Goal: Transaction & Acquisition: Obtain resource

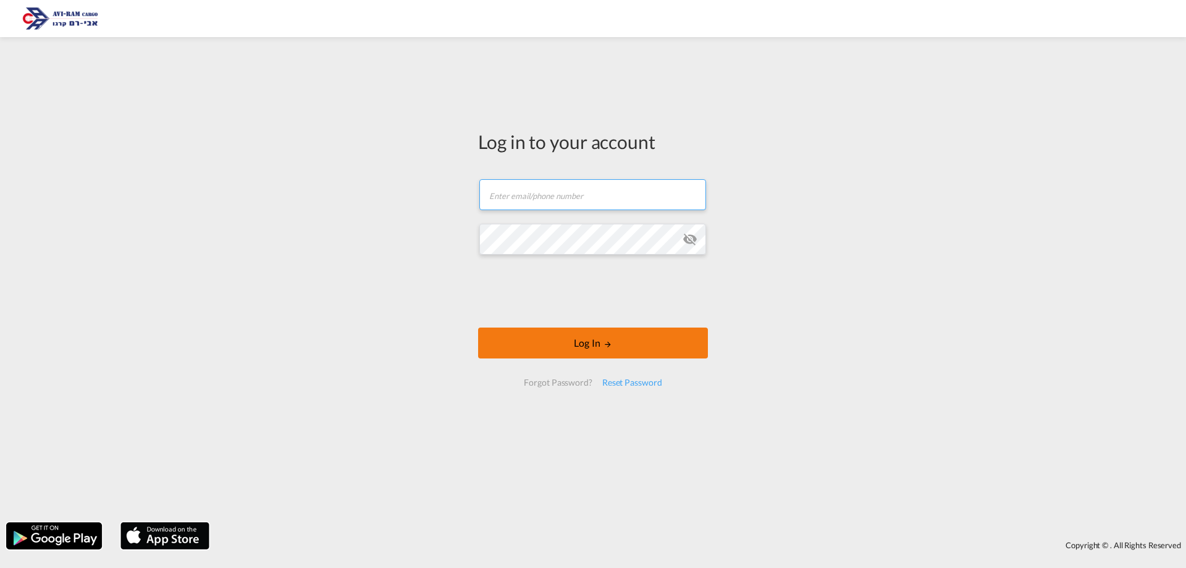
type input "[EMAIL_ADDRESS][DOMAIN_NAME]"
click at [581, 346] on button "Log In" at bounding box center [593, 342] width 230 height 31
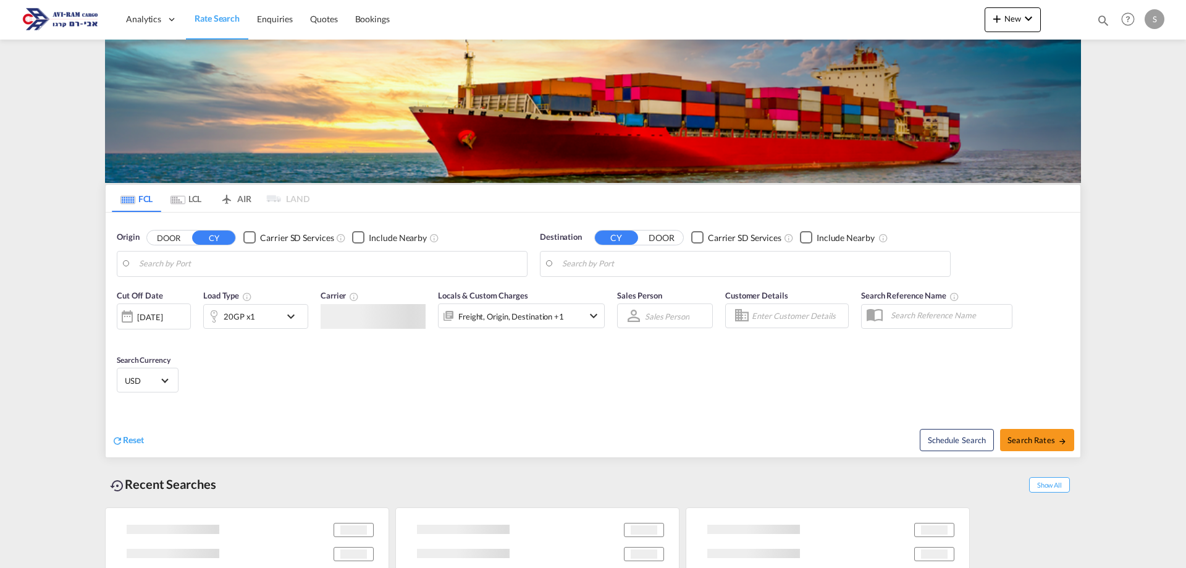
type input "[GEOGRAPHIC_DATA], ITRAN"
type input "Ashdod, ILASH"
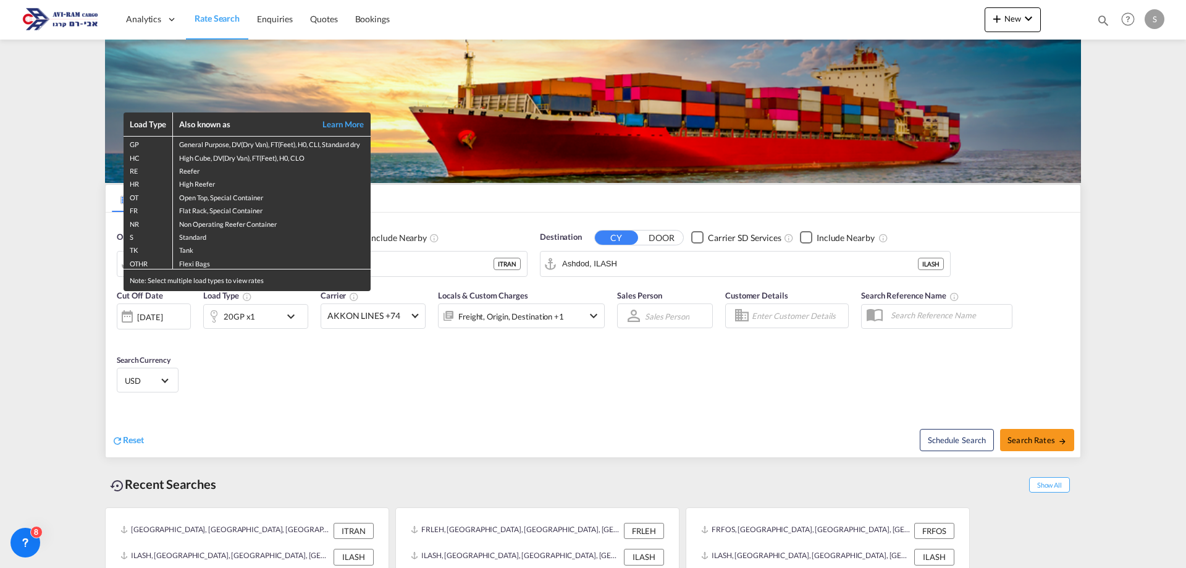
click at [41, 345] on div "Load Type Also known as Learn More GP General Purpose, DV(Dry Van), FT(Feet), H…" at bounding box center [593, 284] width 1186 height 568
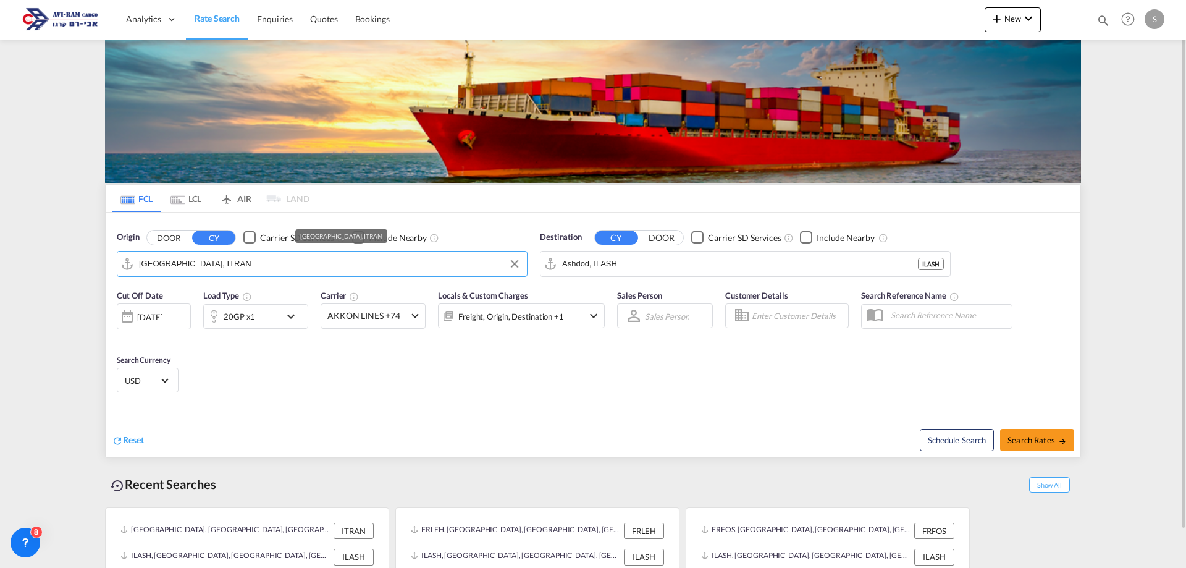
click at [221, 264] on input "[GEOGRAPHIC_DATA], ITRAN" at bounding box center [330, 264] width 382 height 19
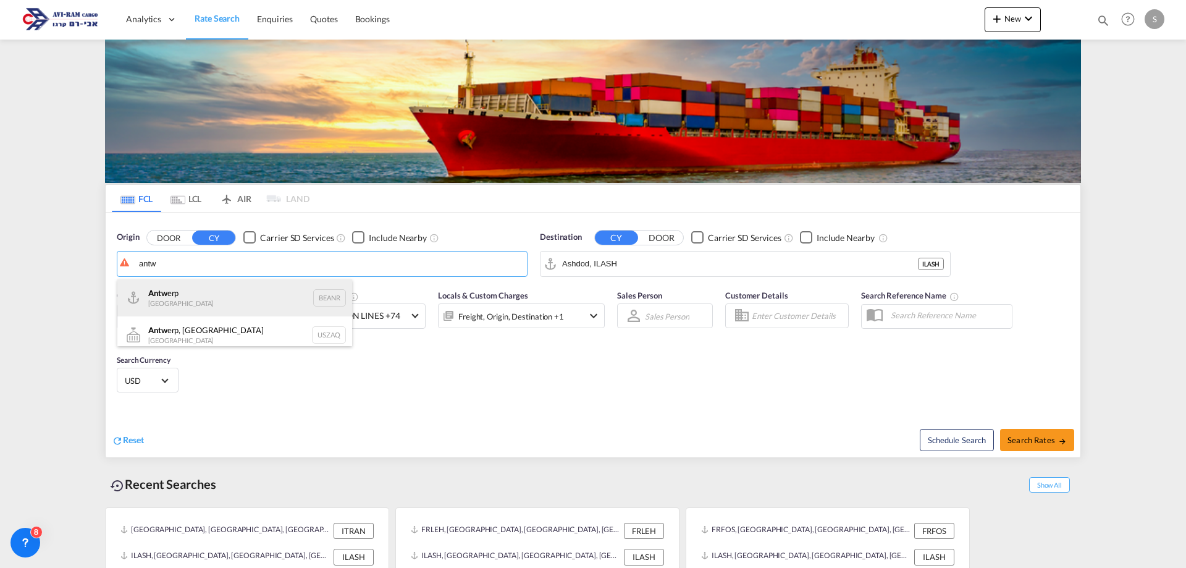
click at [181, 292] on div "Antw erp Belgium BEANR" at bounding box center [234, 297] width 235 height 37
type input "[GEOGRAPHIC_DATA], BEANR"
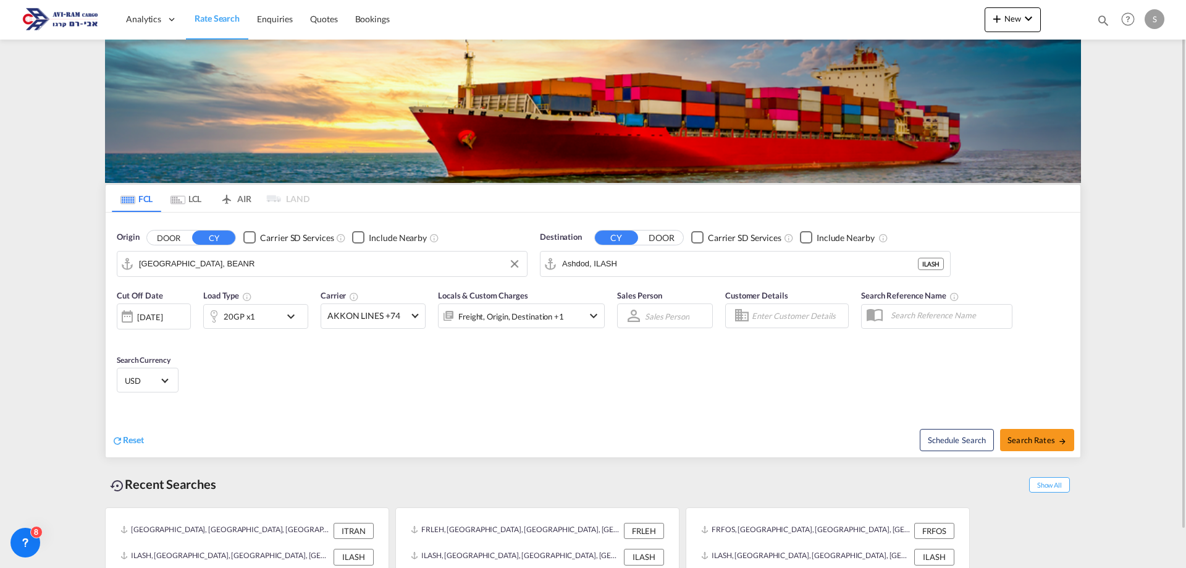
click at [289, 319] on md-icon "icon-chevron-down" at bounding box center [294, 316] width 21 height 15
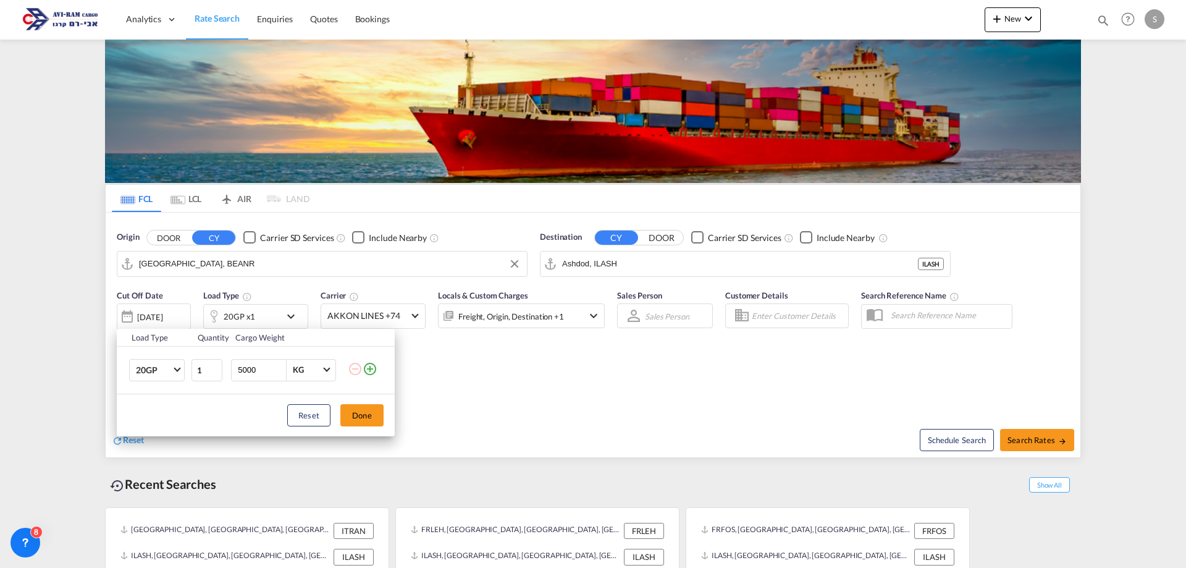
click at [353, 368] on md-icon "icon-minus-circle-outline" at bounding box center [355, 368] width 15 height 15
click at [292, 317] on div "Load Type Quantity Cargo Weight 20GP 20GP 40GP 40HC 45HC 20RE 40RE 40HR 20OT 40…" at bounding box center [593, 284] width 1186 height 568
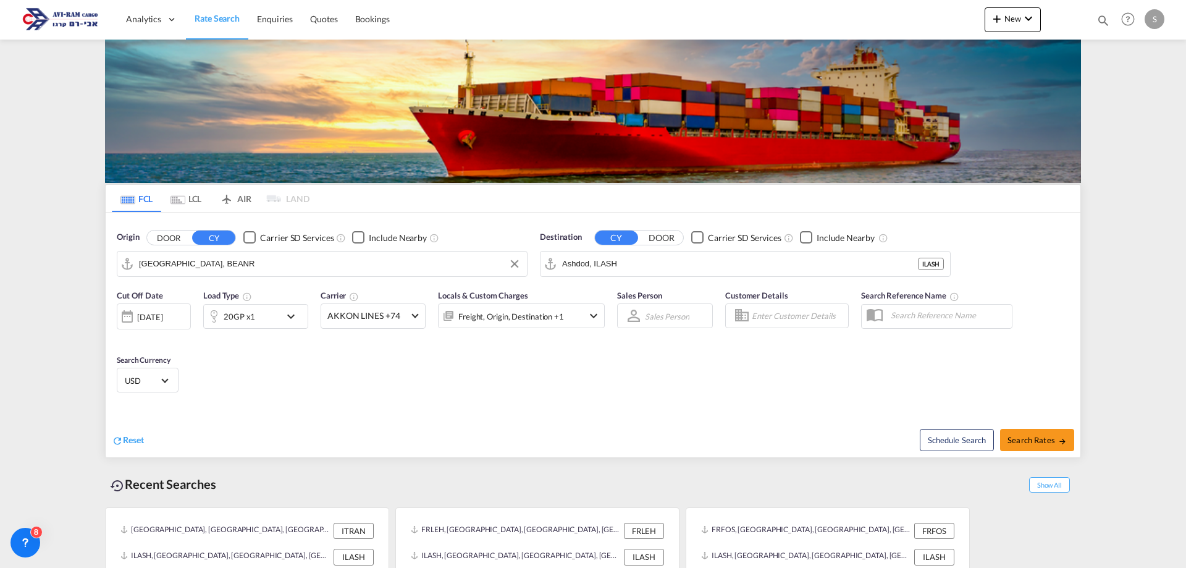
click at [292, 317] on md-icon "icon-chevron-down" at bounding box center [294, 316] width 21 height 15
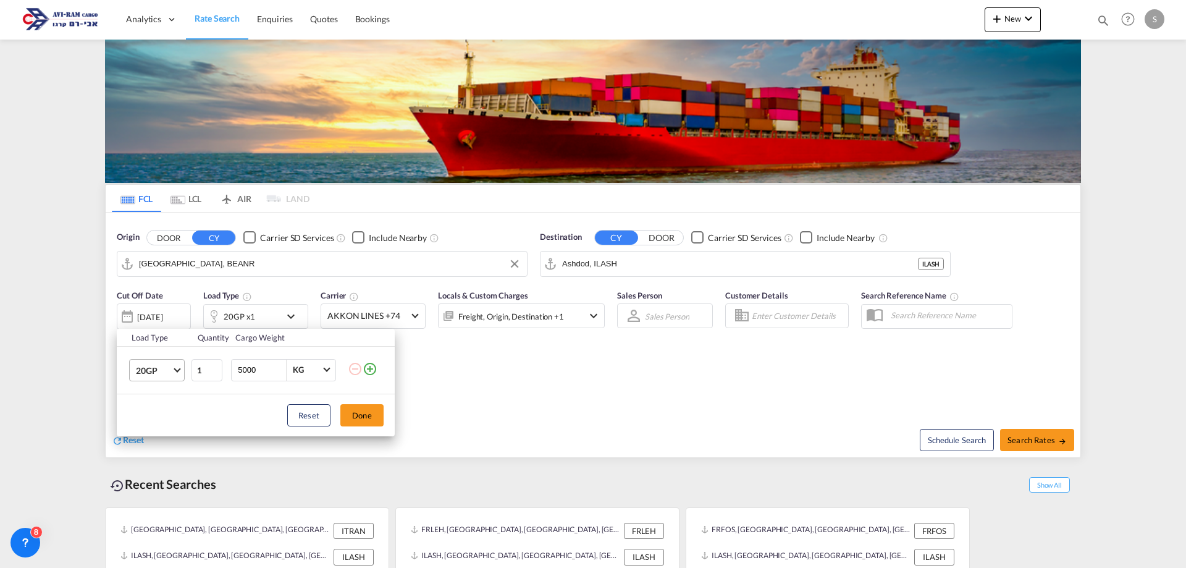
click at [178, 366] on span "Choose: \a20GP" at bounding box center [177, 368] width 7 height 7
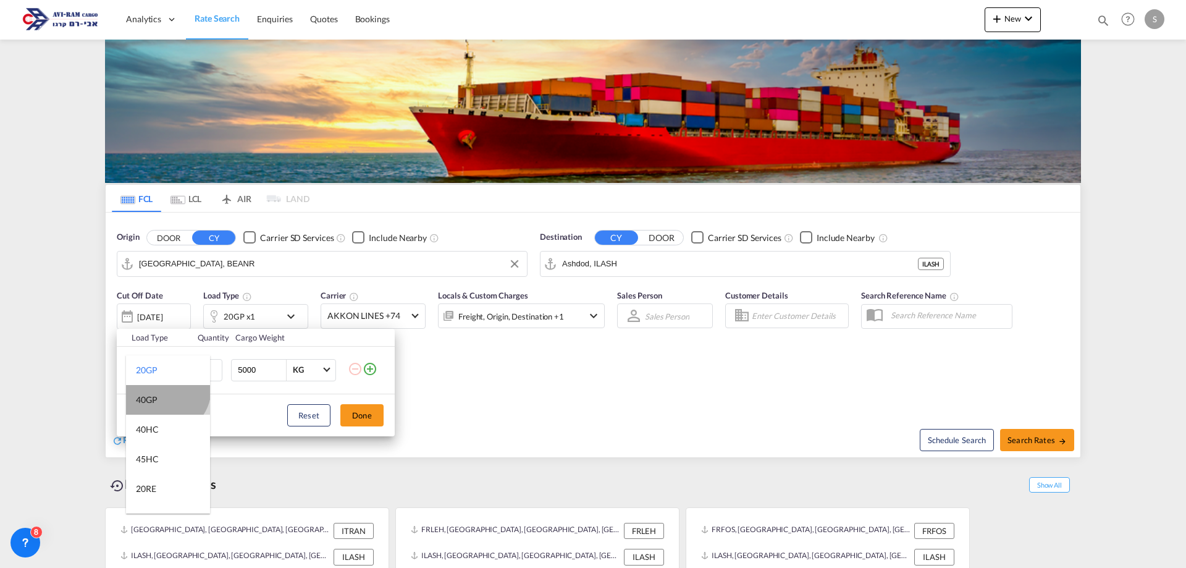
click at [165, 389] on md-option "40GP" at bounding box center [168, 400] width 84 height 30
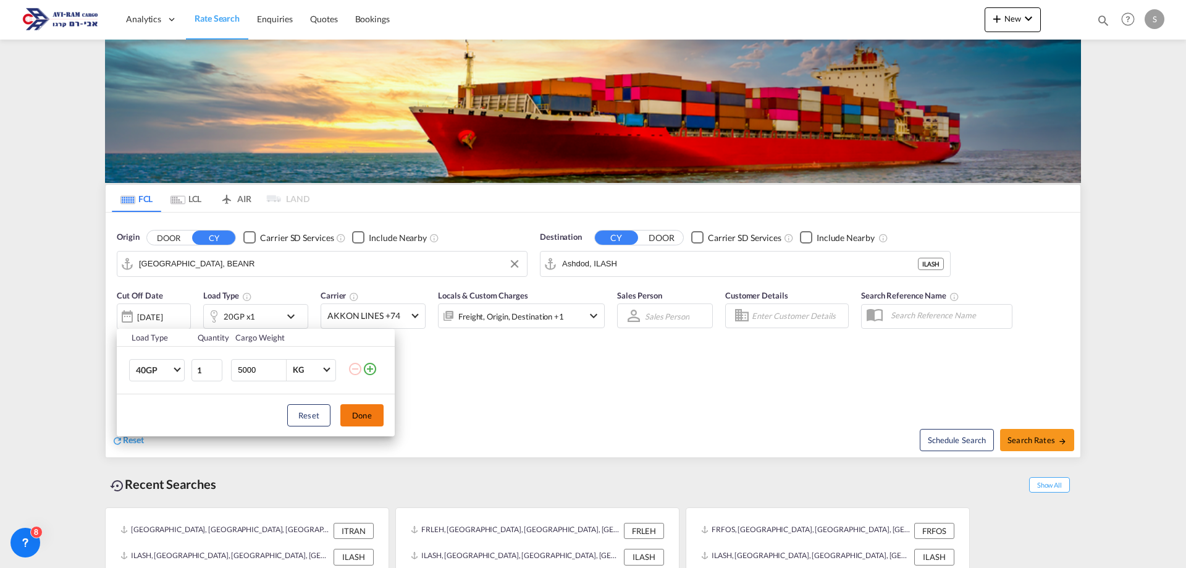
click at [363, 408] on button "Done" at bounding box center [361, 415] width 43 height 22
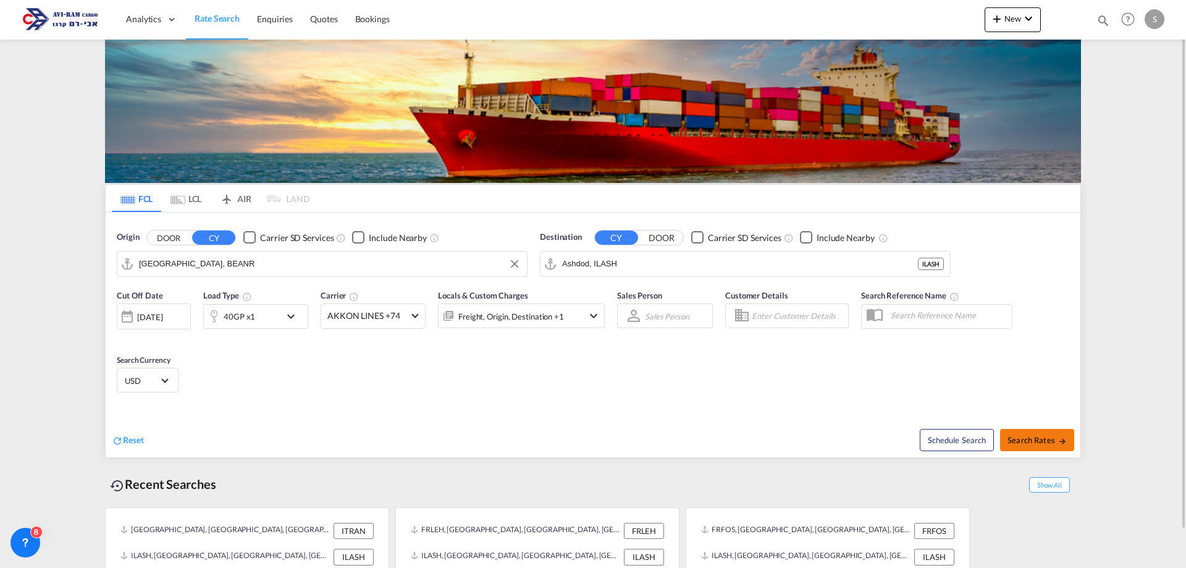
click at [1050, 435] on span "Search Rates" at bounding box center [1037, 440] width 59 height 10
type input "BEANR to ILASH / [DATE]"
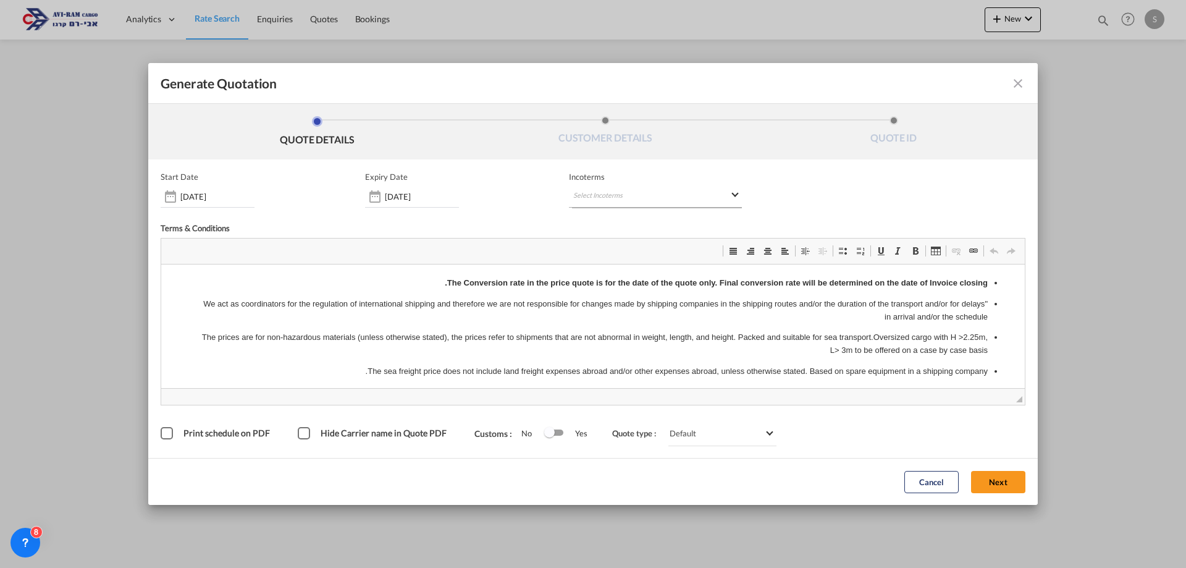
click at [735, 197] on md-select "Select Incoterms CFR - export Cost and Freight DPU - export Delivery at Place U…" at bounding box center [655, 196] width 173 height 22
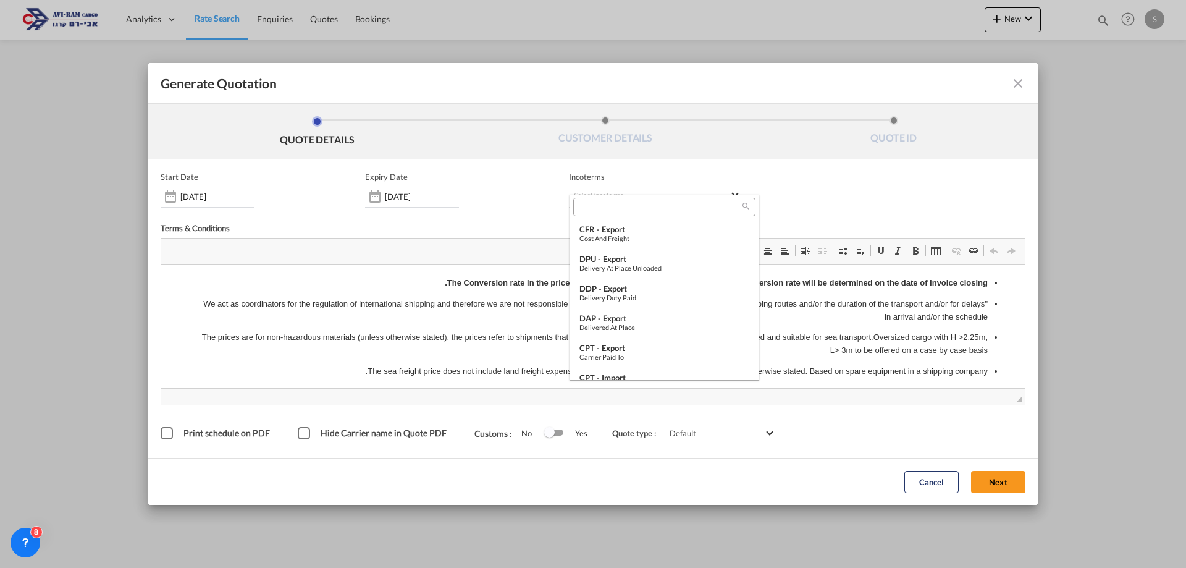
click at [597, 205] on input "search" at bounding box center [659, 206] width 165 height 11
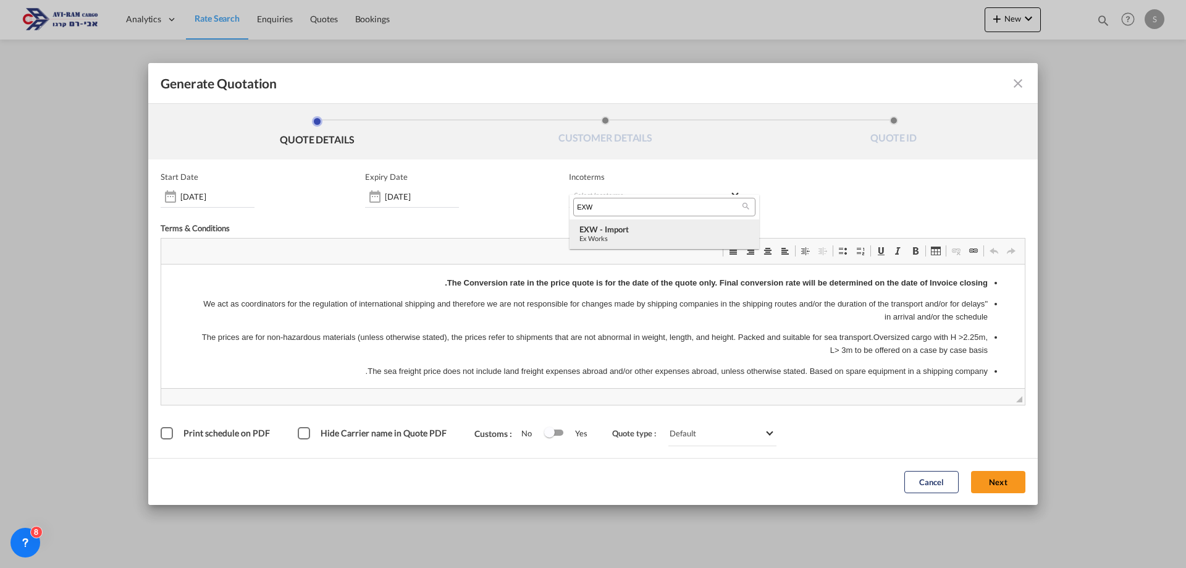
type input "EXW"
click at [599, 231] on div "EXW - import" at bounding box center [664, 229] width 170 height 10
click at [989, 481] on button "Next" at bounding box center [998, 482] width 54 height 22
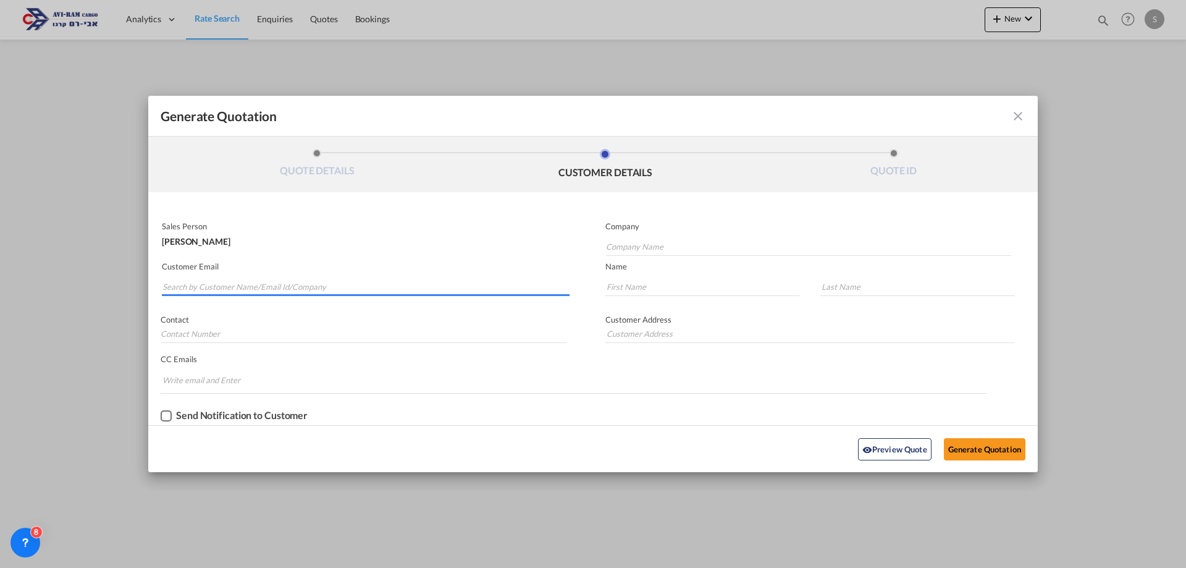
click at [195, 287] on input "Search by Customer Name/Email Id/Company" at bounding box center [365, 286] width 407 height 19
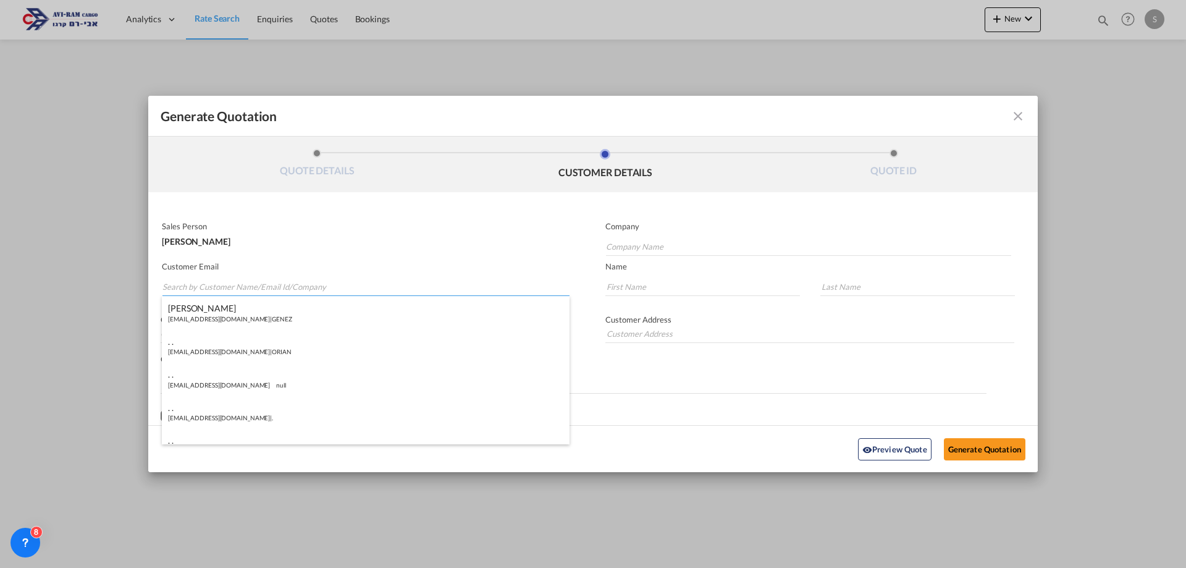
paste input "[PERSON_NAME][EMAIL_ADDRESS][PERSON_NAME][PERSON_NAME][DOMAIN_NAME]"
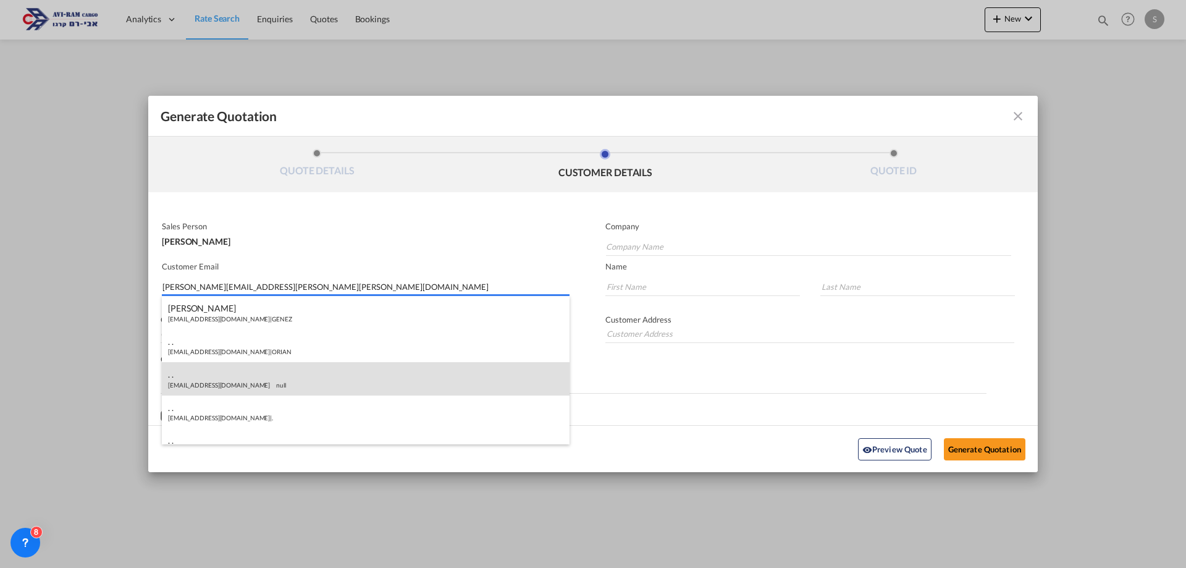
type input "[PERSON_NAME][EMAIL_ADDRESS][PERSON_NAME][PERSON_NAME][DOMAIN_NAME]"
click at [944, 438] on button "Generate Quotation" at bounding box center [985, 449] width 82 height 22
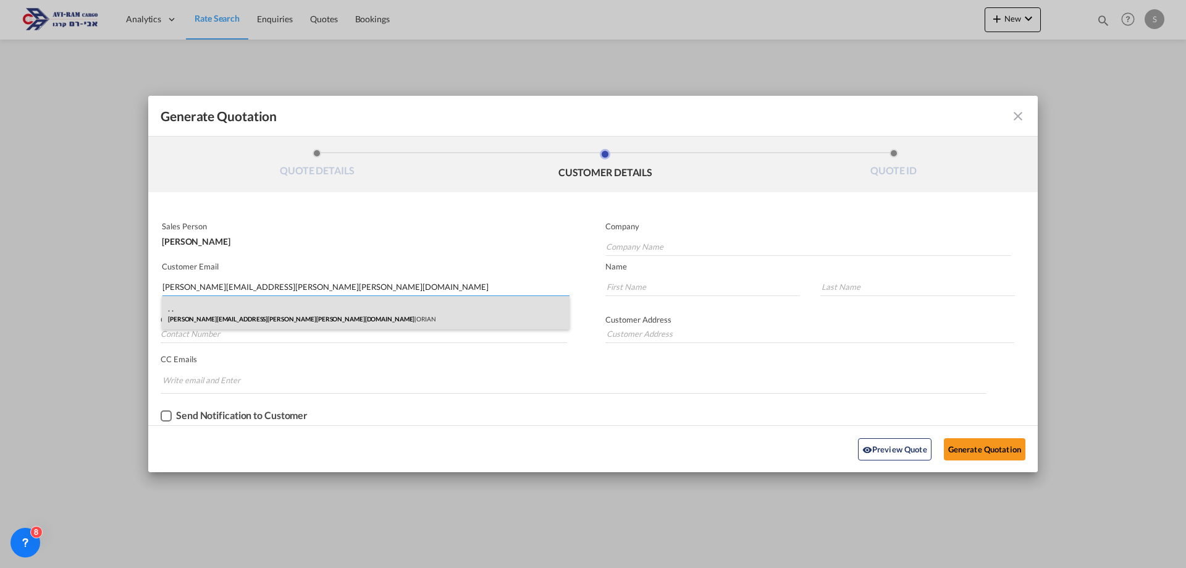
click at [246, 318] on div ". . [PERSON_NAME][EMAIL_ADDRESS][PERSON_NAME][PERSON_NAME][DOMAIN_NAME] | ORIAN" at bounding box center [366, 312] width 408 height 33
type input "ORIAN"
type input "."
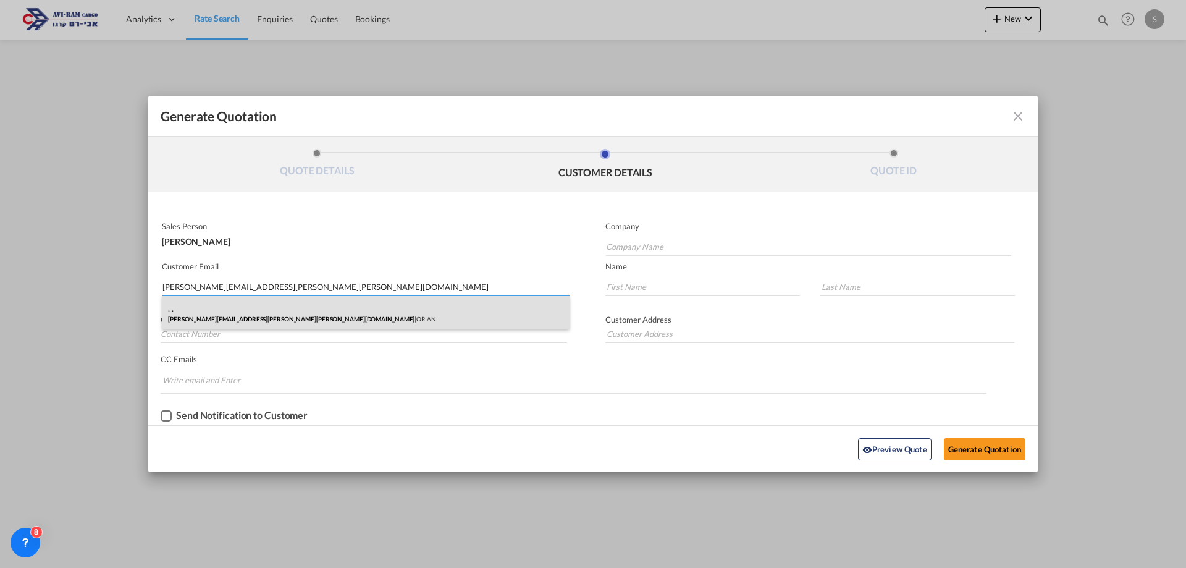
type input "."
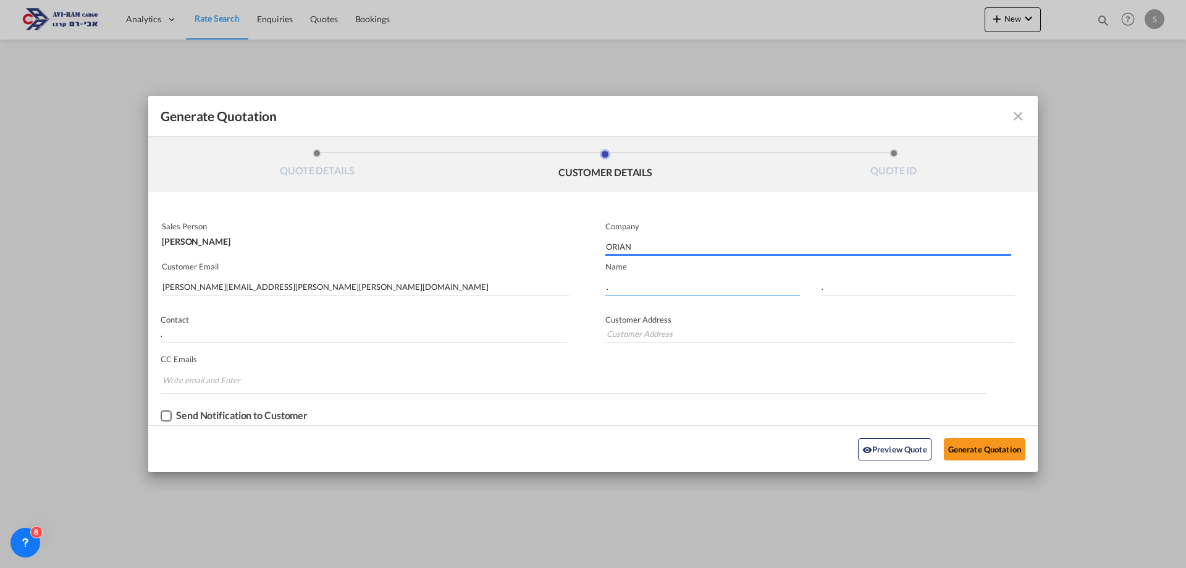
click at [620, 288] on input "." at bounding box center [702, 286] width 195 height 19
type input "."
type input ".[PERSON_NAME]"
click at [203, 333] on input "." at bounding box center [364, 333] width 407 height 19
paste input "[PERSON_NAME]"
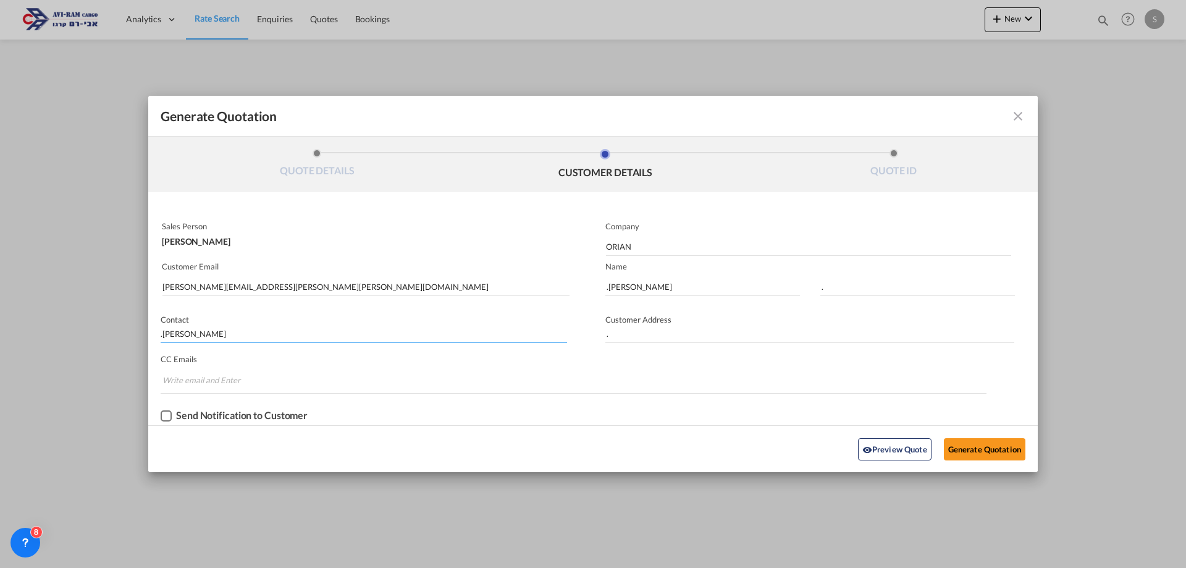
drag, startPoint x: 193, startPoint y: 334, endPoint x: 156, endPoint y: 331, distance: 37.8
click at [156, 331] on md-input-container "Contact .[PERSON_NAME]" at bounding box center [363, 331] width 431 height 36
click at [164, 335] on input ".[PERSON_NAME]" at bounding box center [364, 333] width 407 height 19
type input ".[PERSON_NAME]"
click at [976, 449] on button "Generate Quotation" at bounding box center [985, 449] width 82 height 22
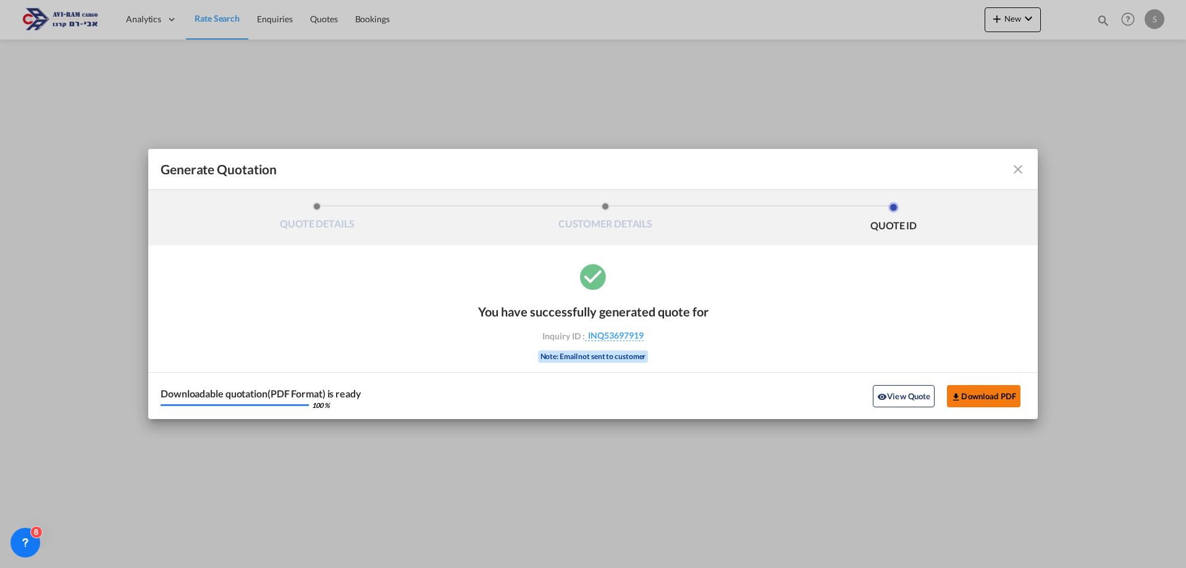
click at [982, 398] on button "Download PDF" at bounding box center [984, 396] width 74 height 22
